Goal: Task Accomplishment & Management: Manage account settings

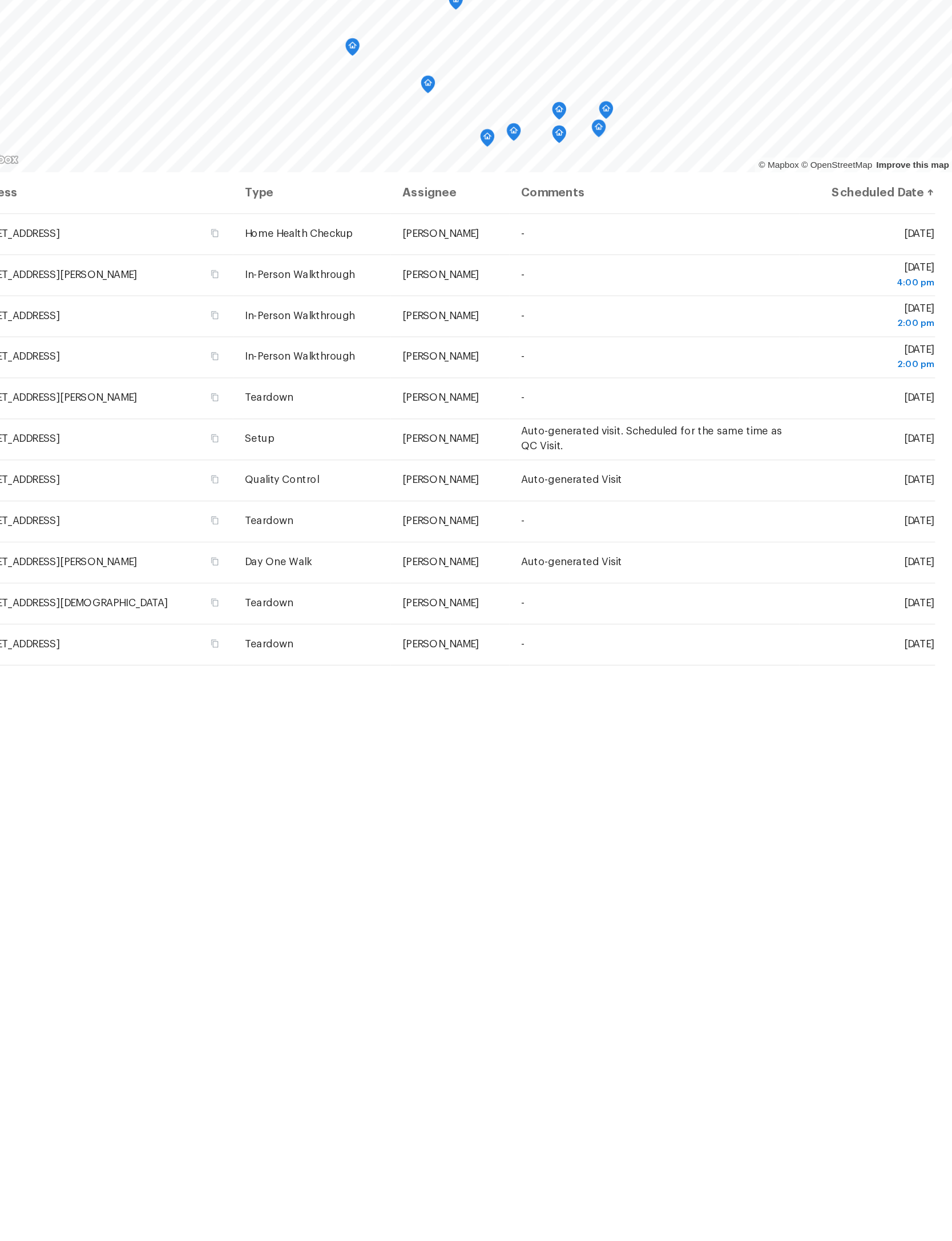
click at [833, 306] on td "[DATE] 4:00 pm" at bounding box center [886, 322] width 106 height 32
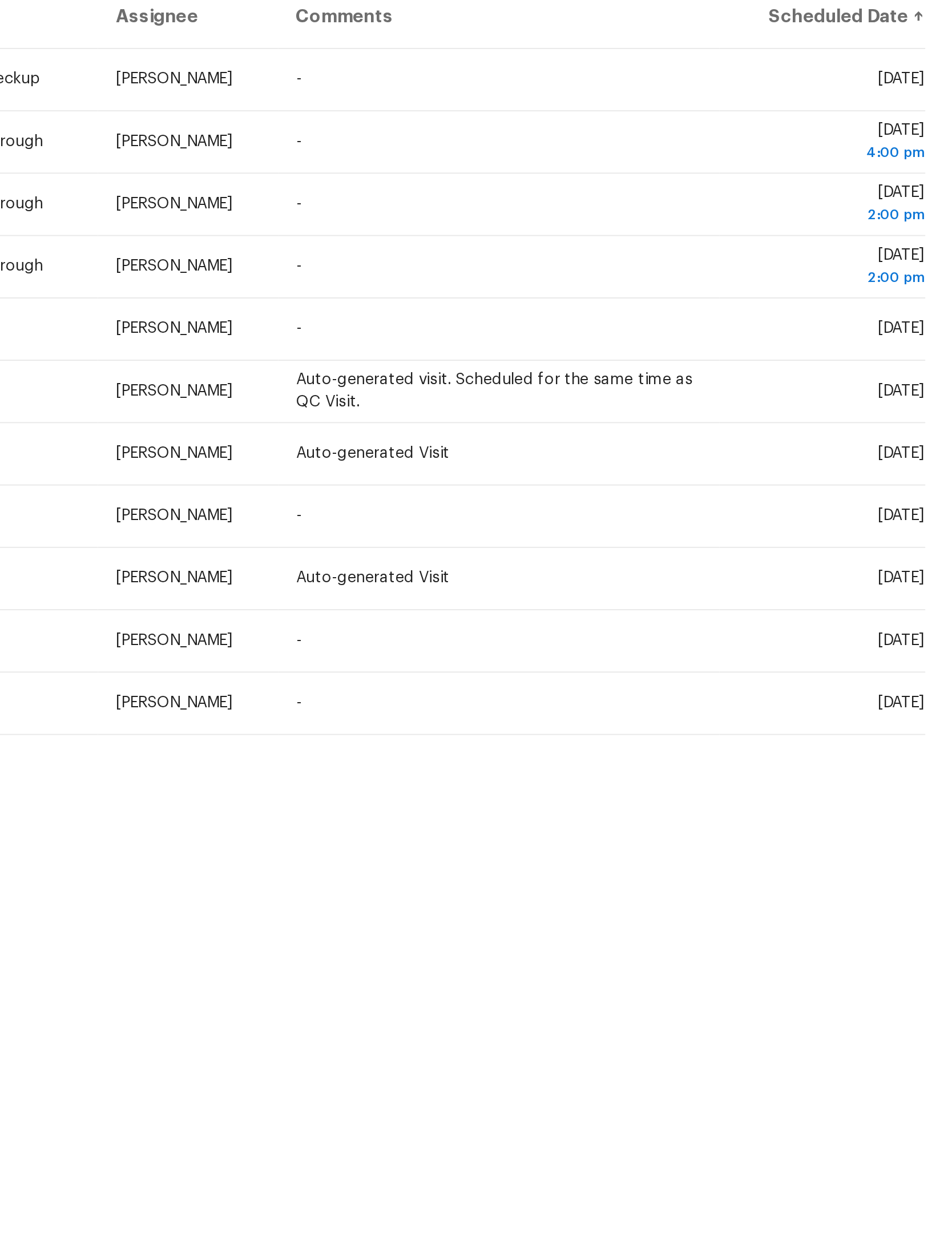
click at [0, 0] on icon at bounding box center [0, 0] width 0 height 0
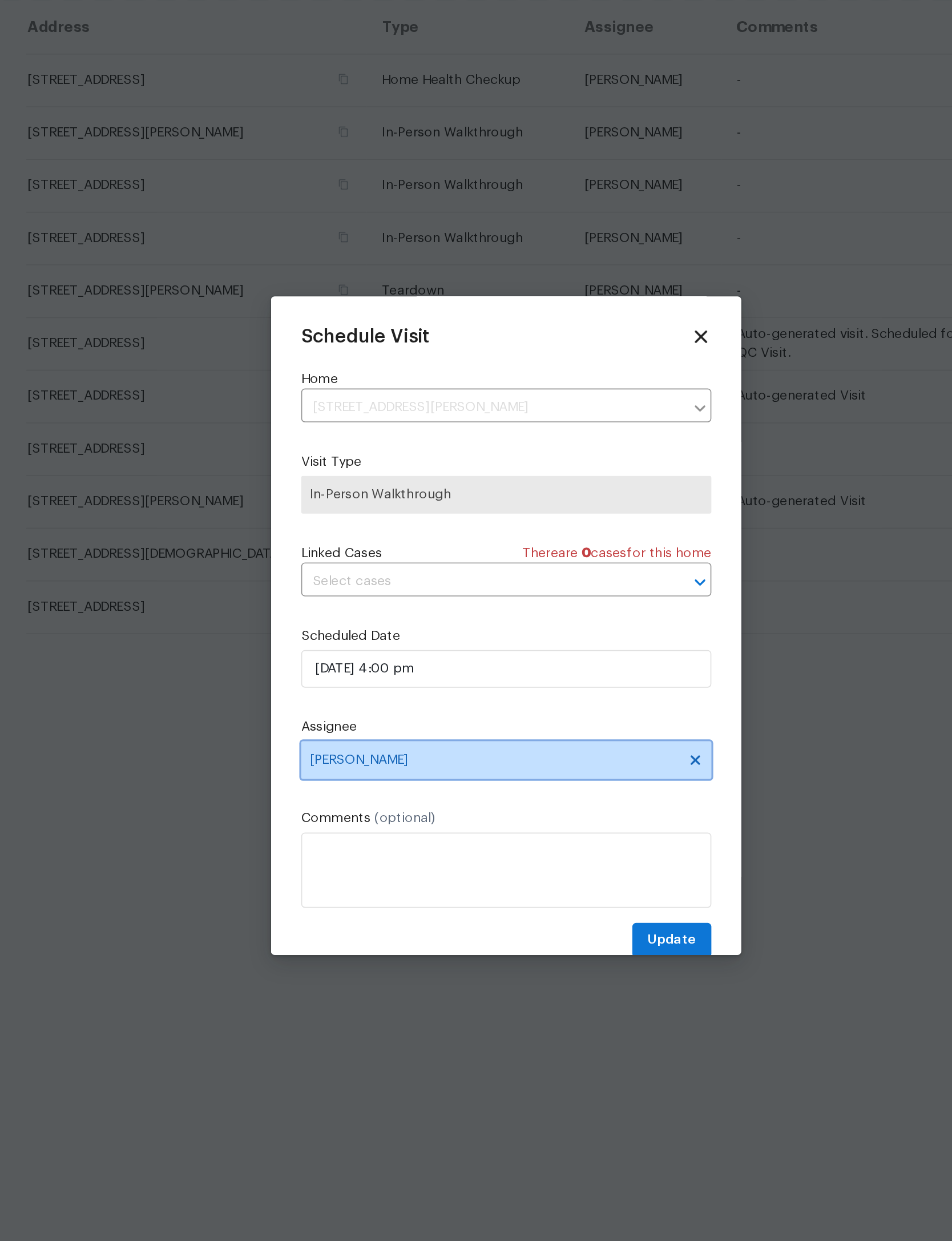
click at [370, 697] on span "[PERSON_NAME]" at bounding box center [469, 702] width 224 height 9
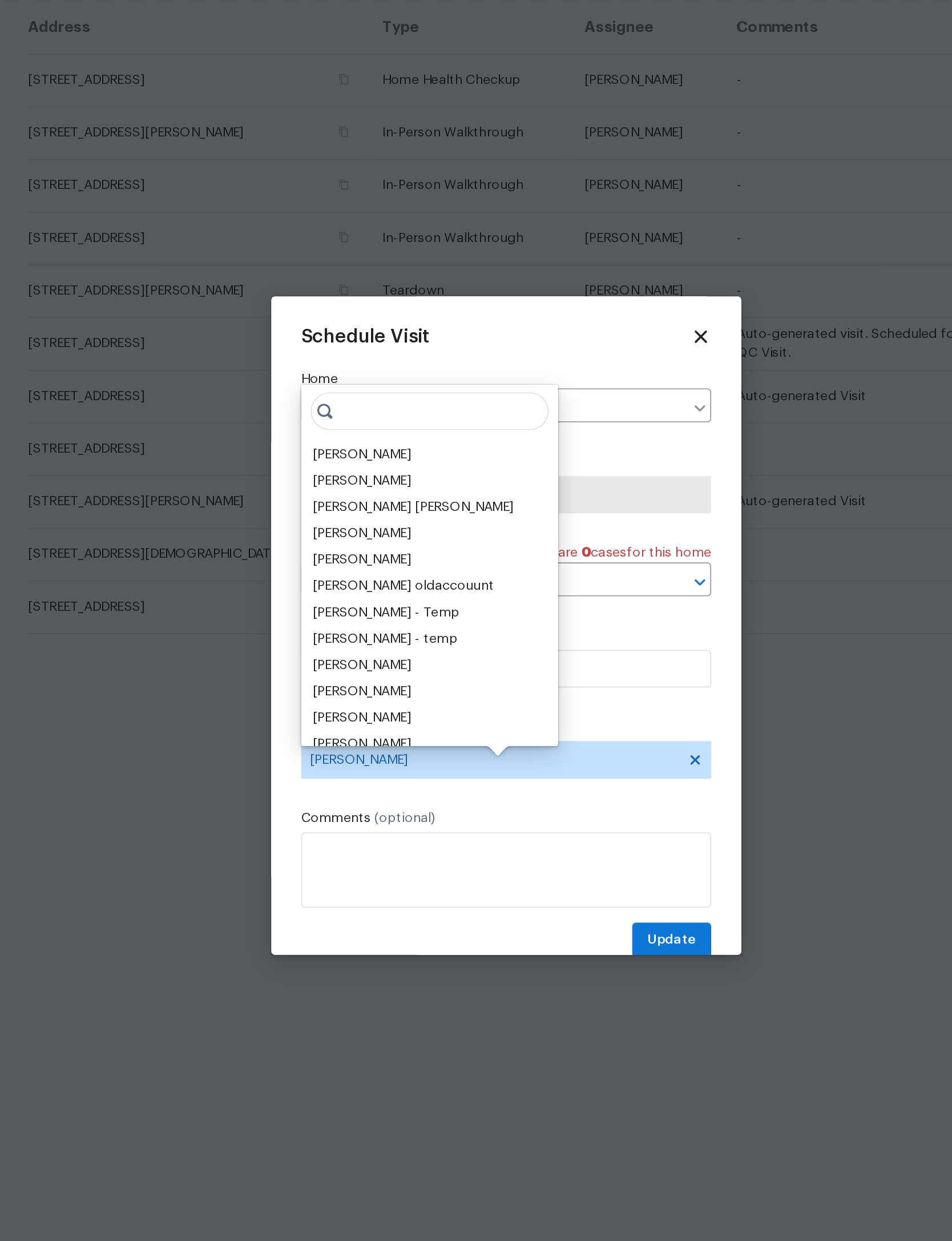
click at [358, 511] on div "[PERSON_NAME]" at bounding box center [388, 516] width 60 height 11
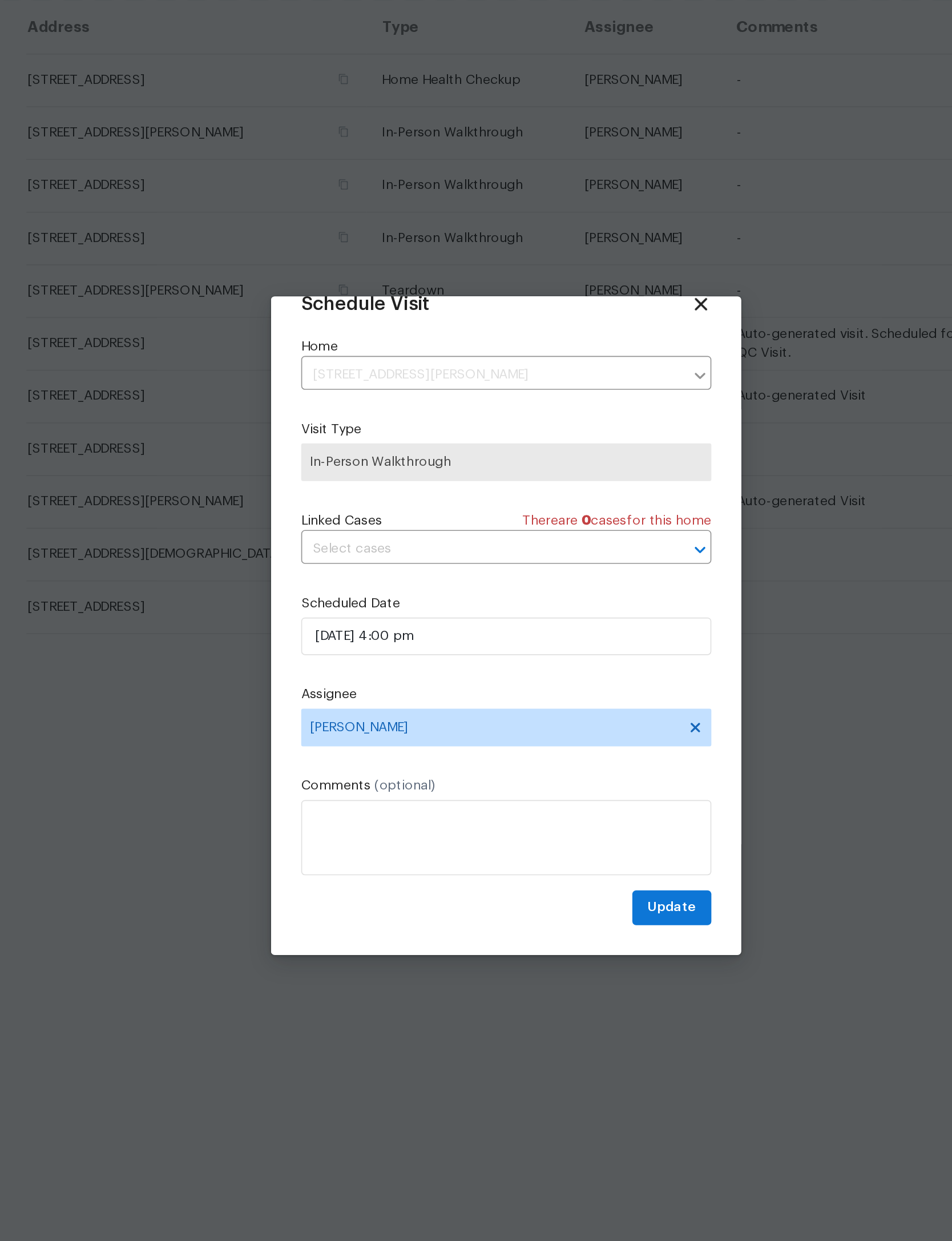
scroll to position [37, 0]
click at [562, 784] on span "Update" at bounding box center [576, 791] width 30 height 14
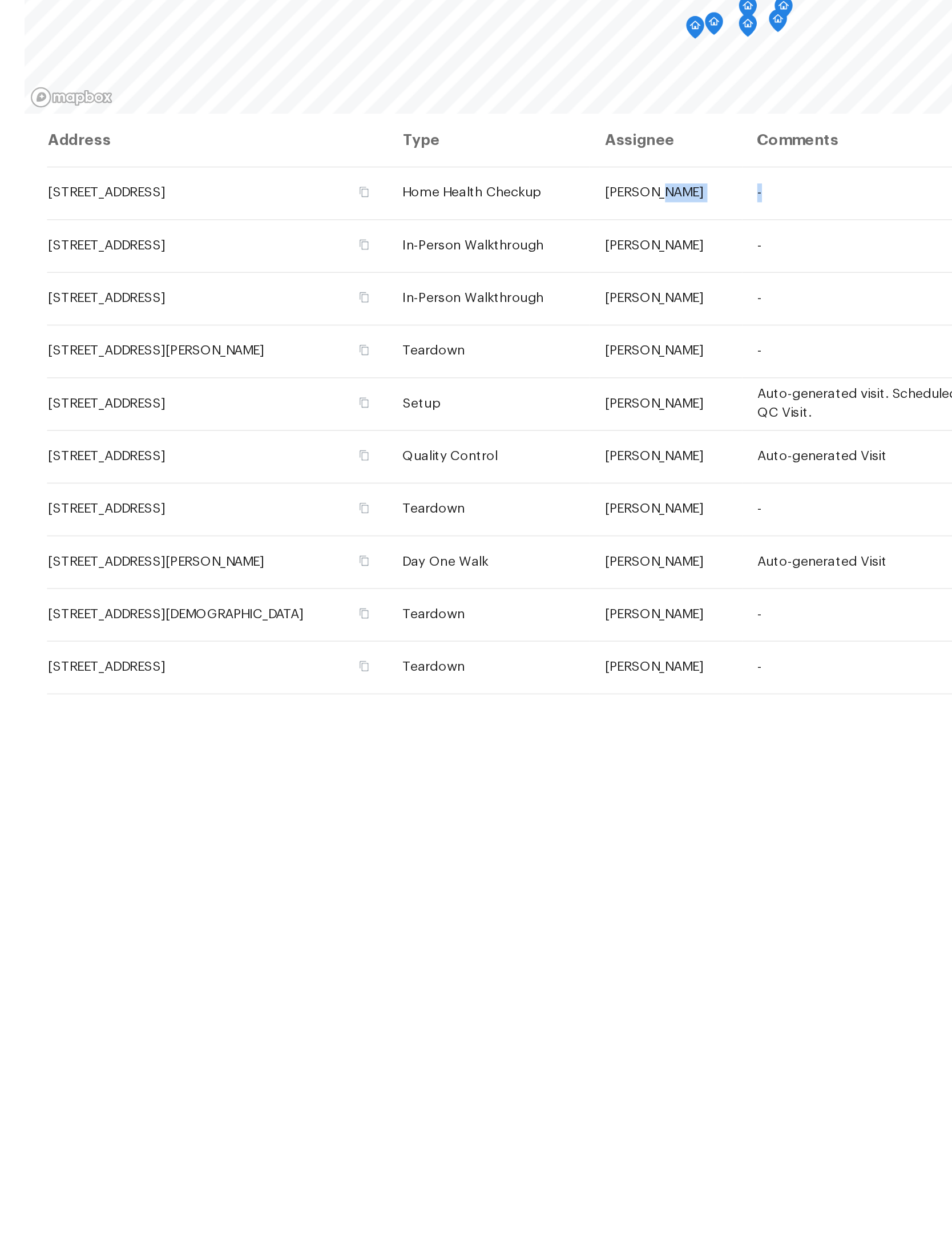
click at [413, 556] on div "Address Type Assignee Comments Scheduled Date ↑ [STREET_ADDRESS] Home Health Ch…" at bounding box center [562, 738] width 781 height 992
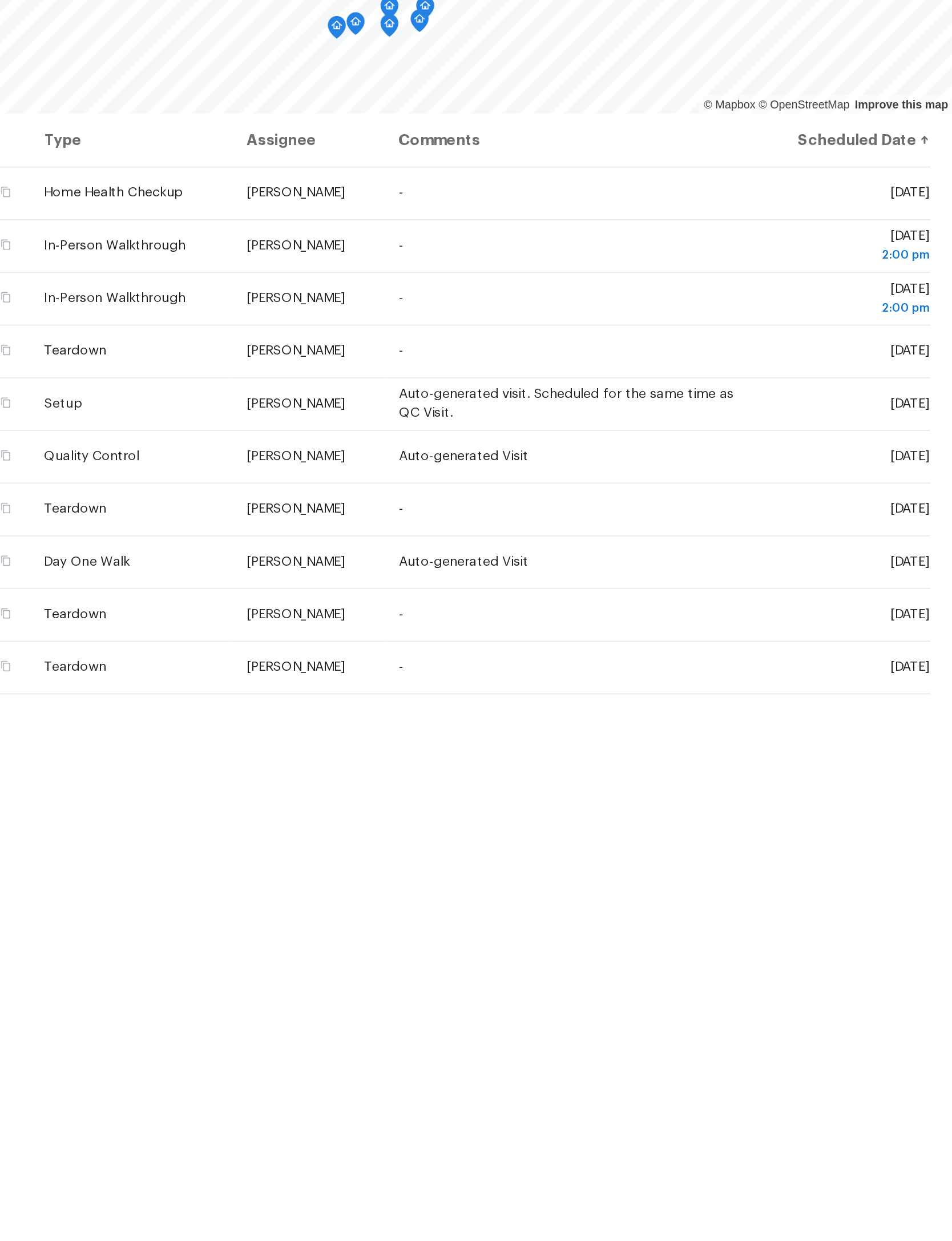
click at [0, 0] on icon at bounding box center [0, 0] width 0 height 0
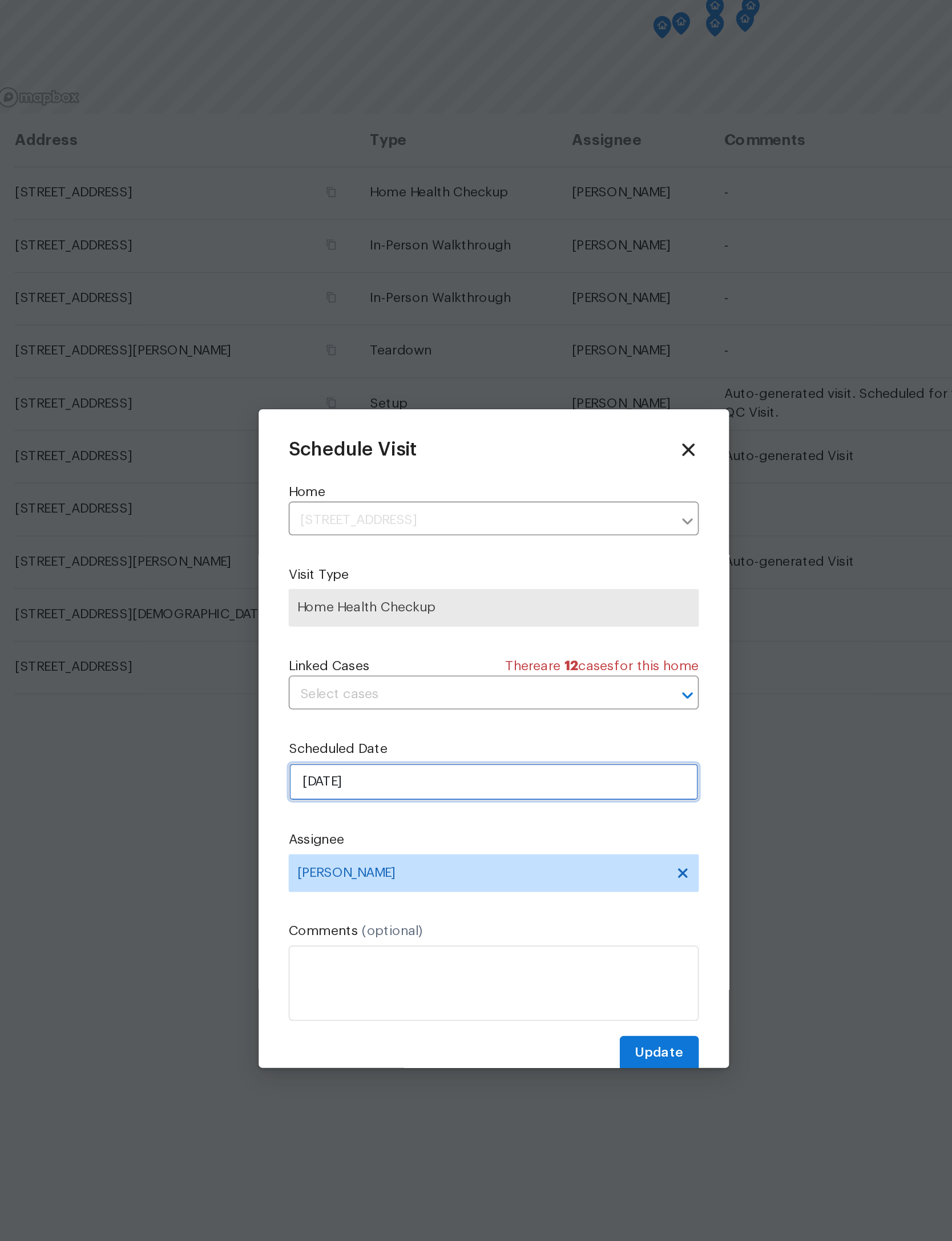
click at [351, 636] on input "[DATE]" at bounding box center [476, 647] width 249 height 23
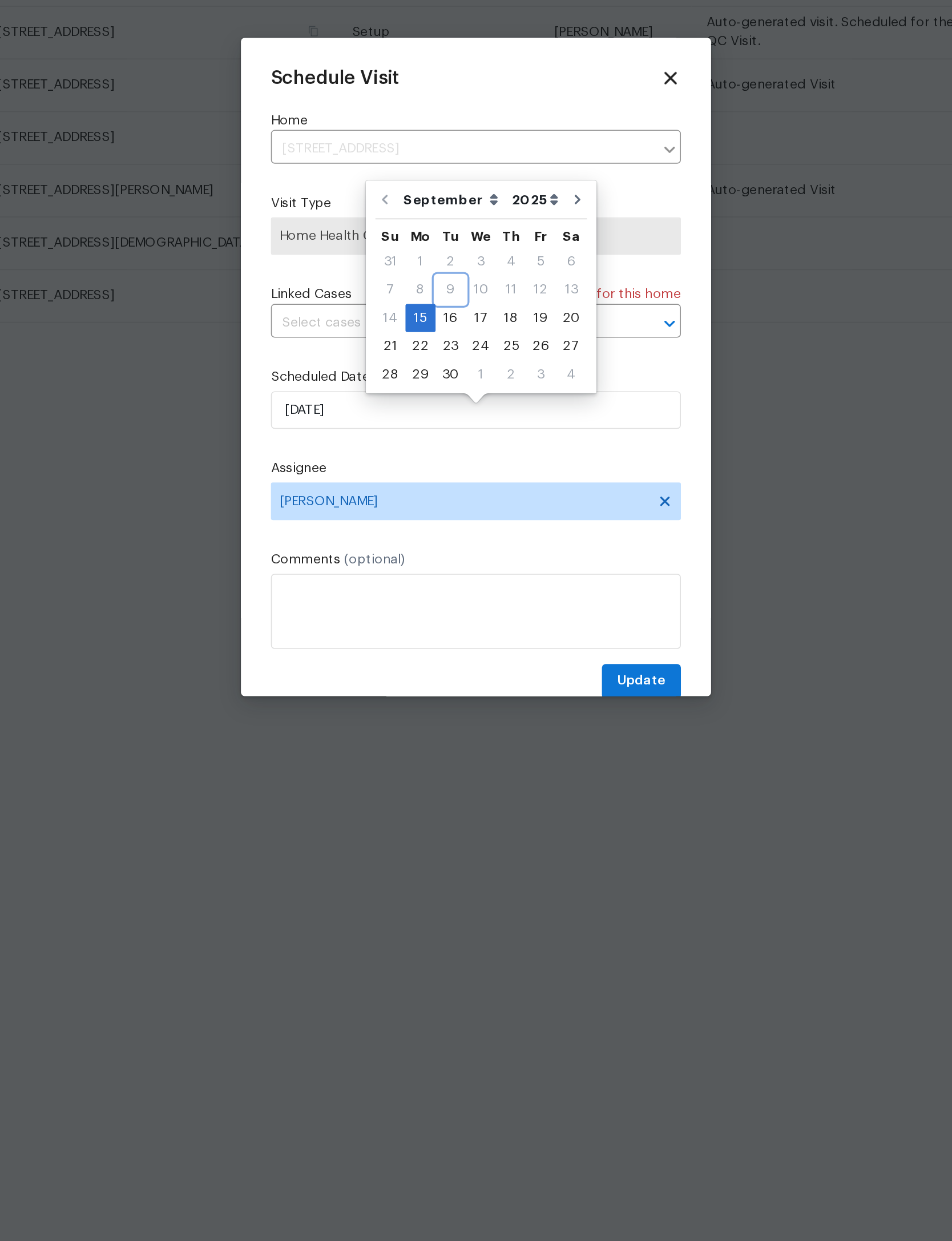
click at [451, 566] on div "9" at bounding box center [460, 573] width 18 height 16
click at [470, 583] on div "17" at bounding box center [479, 591] width 19 height 16
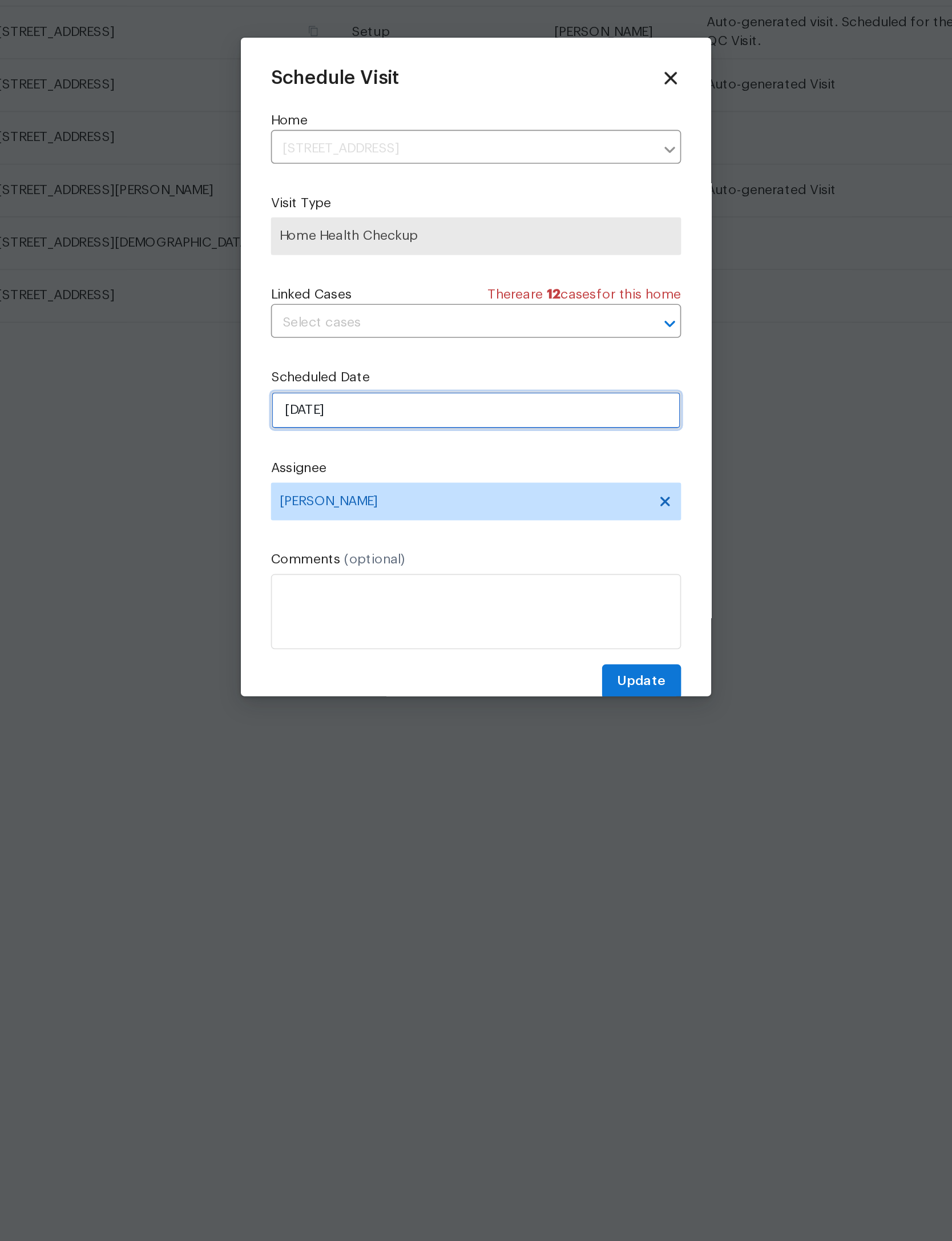
click at [351, 636] on input "[DATE]" at bounding box center [476, 647] width 249 height 23
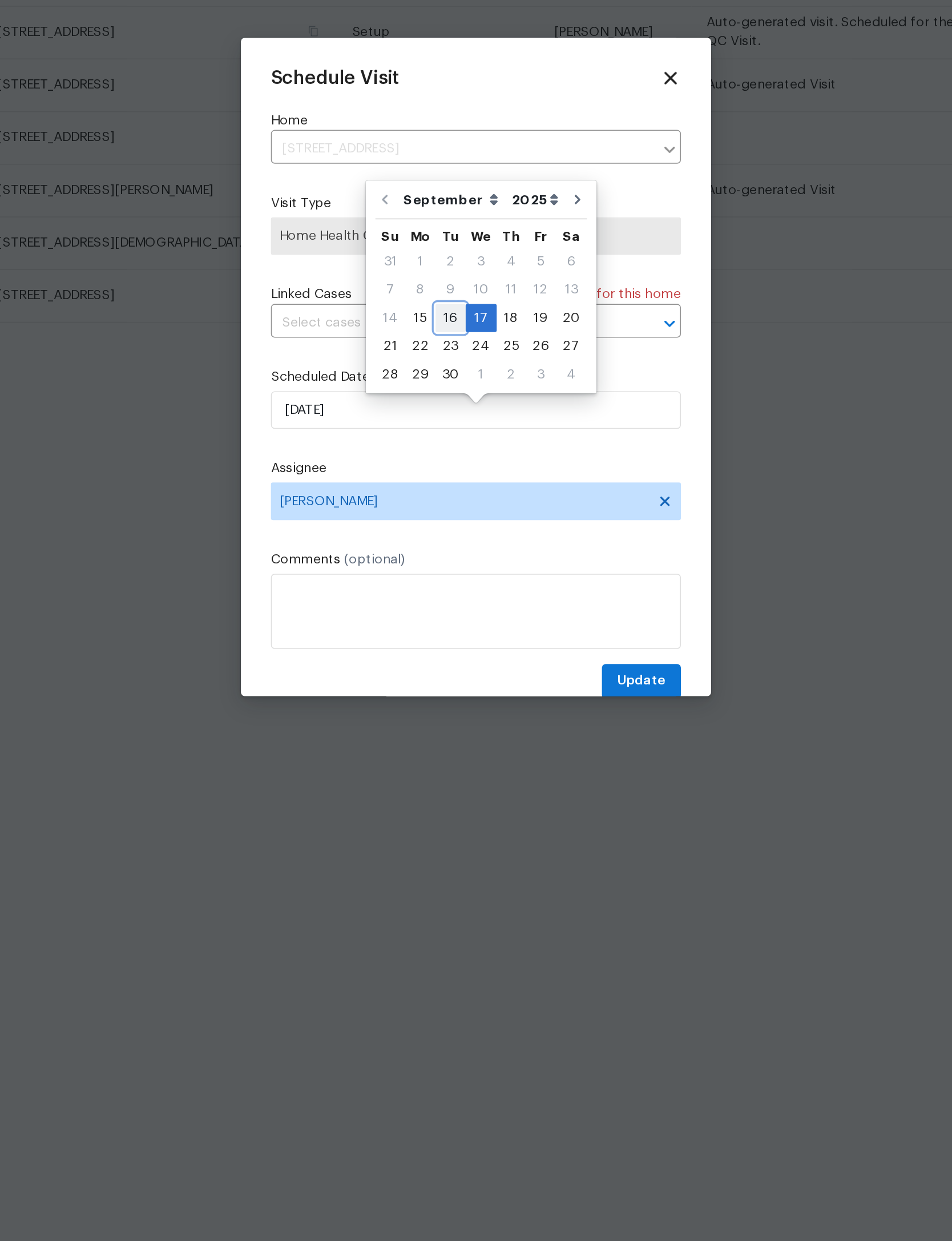
click at [451, 583] on div "16" at bounding box center [460, 591] width 18 height 16
type input "[DATE]"
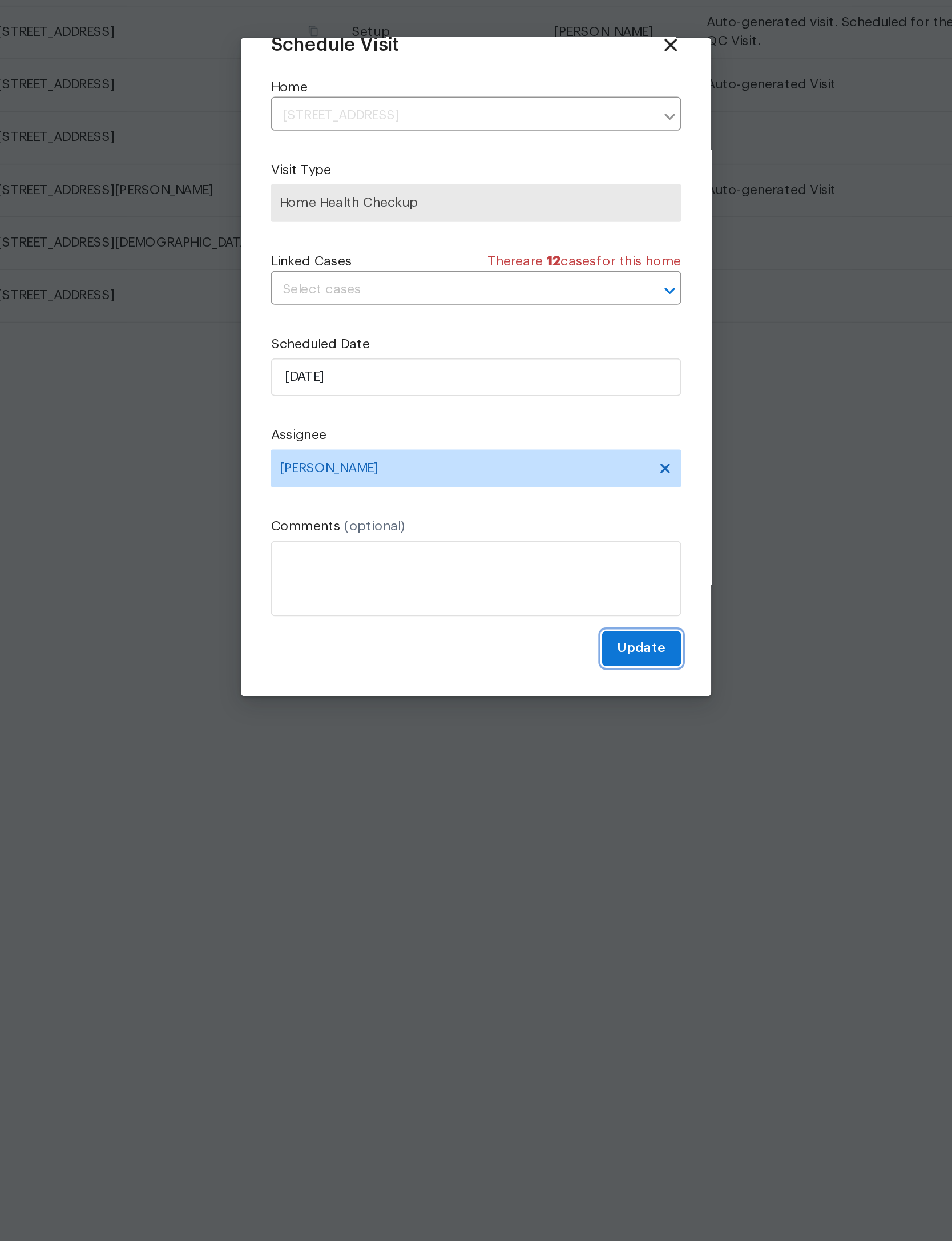
click at [562, 784] on span "Update" at bounding box center [576, 791] width 30 height 14
